Goal: Book appointment/travel/reservation

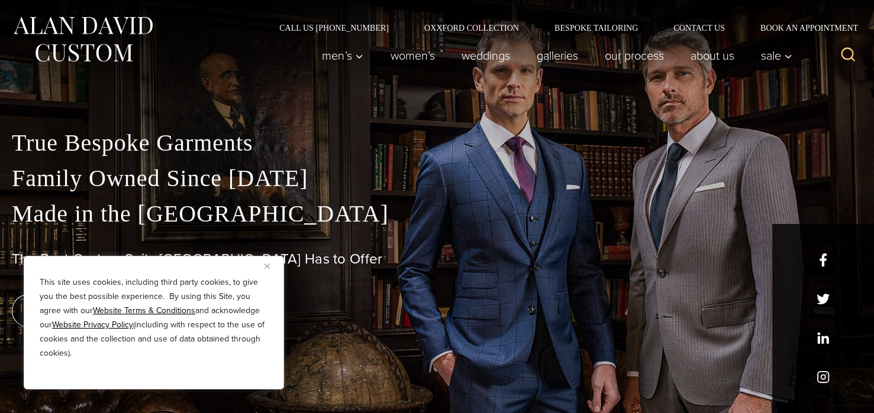
click at [267, 264] on img "Close" at bounding box center [266, 266] width 5 height 5
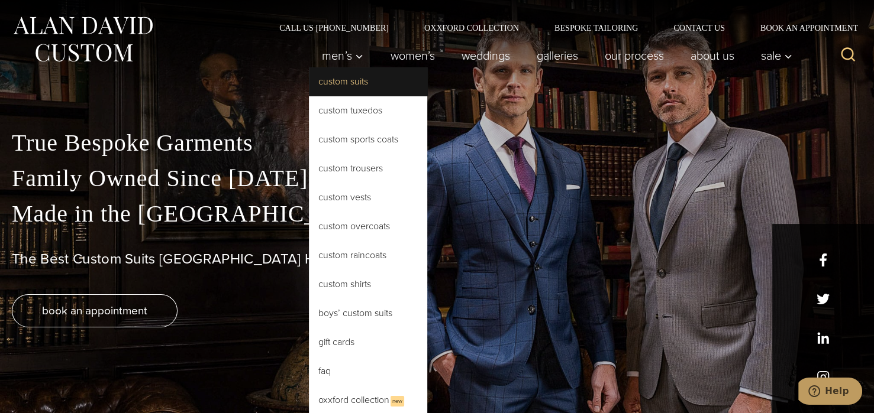
click at [351, 78] on link "Custom Suits" at bounding box center [368, 81] width 118 height 28
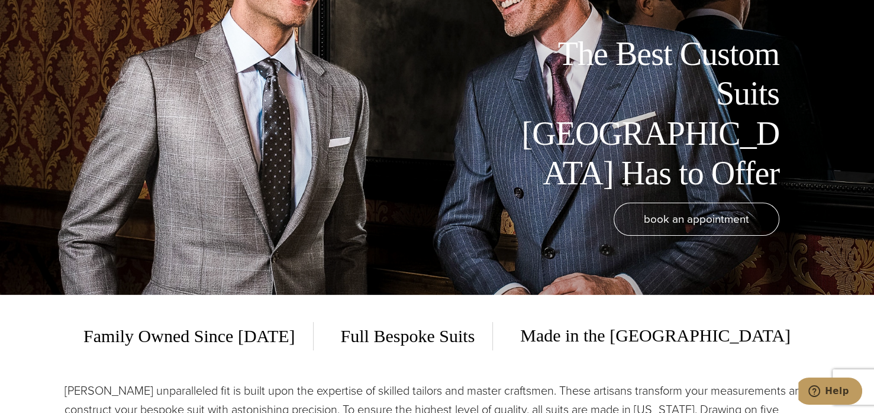
scroll to position [95, 0]
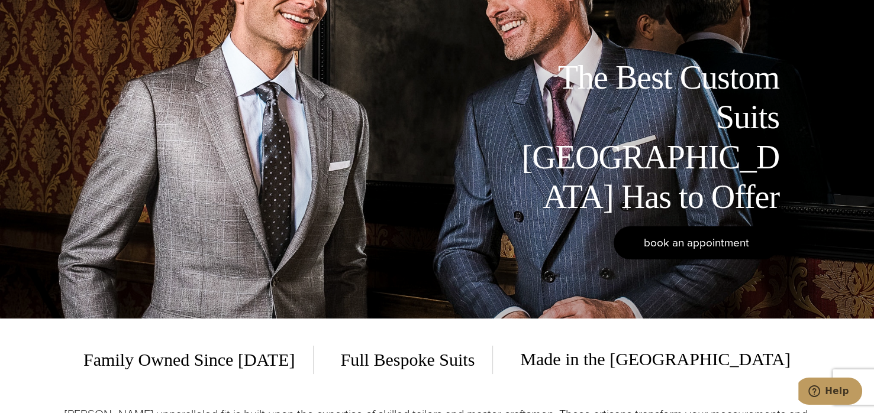
click at [707, 244] on span "book an appointment" at bounding box center [696, 242] width 105 height 17
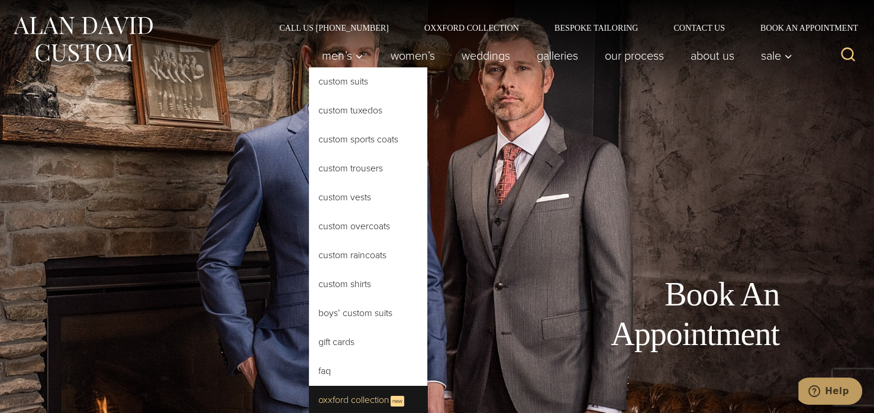
click at [365, 403] on link "Oxxford Collection New" at bounding box center [368, 400] width 118 height 29
